Goal: Task Accomplishment & Management: Use online tool/utility

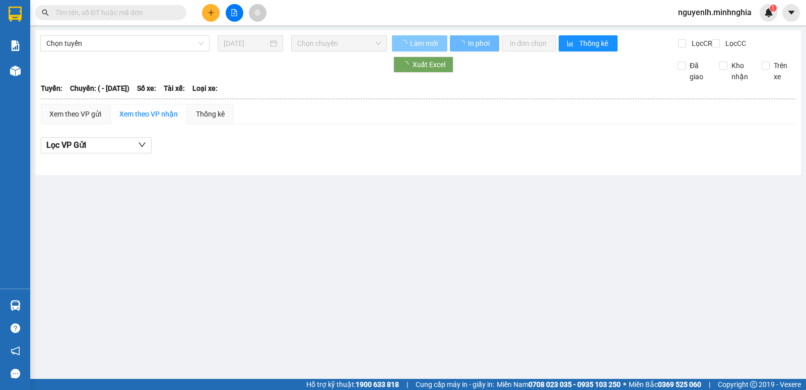
type input "[DATE]"
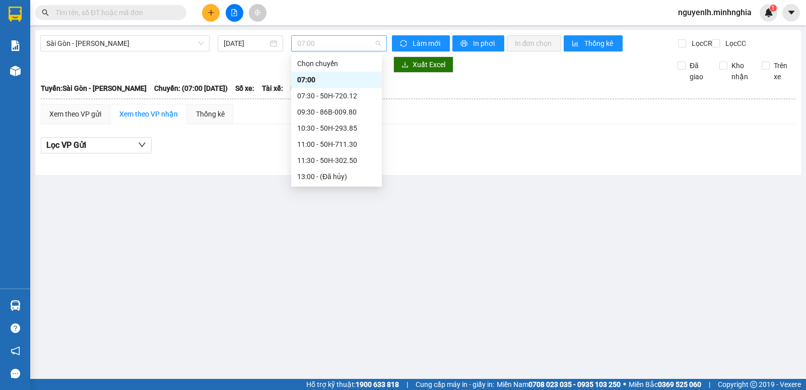
click at [330, 45] on span "07:00" at bounding box center [338, 43] width 83 height 15
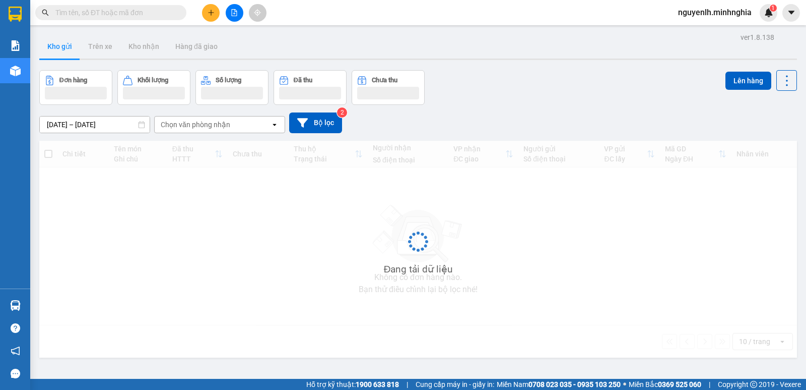
click at [211, 8] on button at bounding box center [211, 13] width 18 height 18
